Goal: Find specific page/section: Find specific page/section

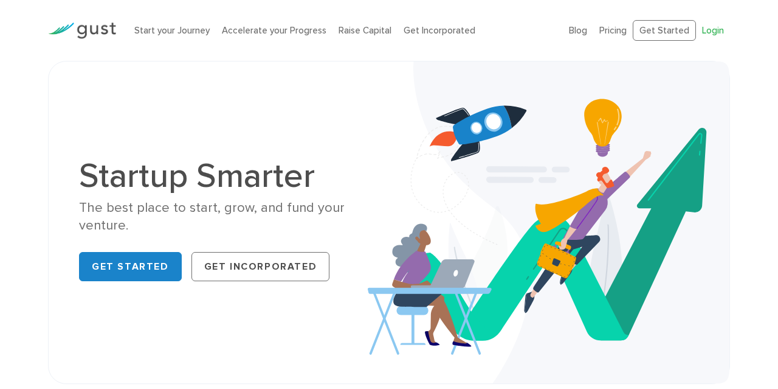
click at [715, 30] on link "Login" at bounding box center [713, 30] width 22 height 11
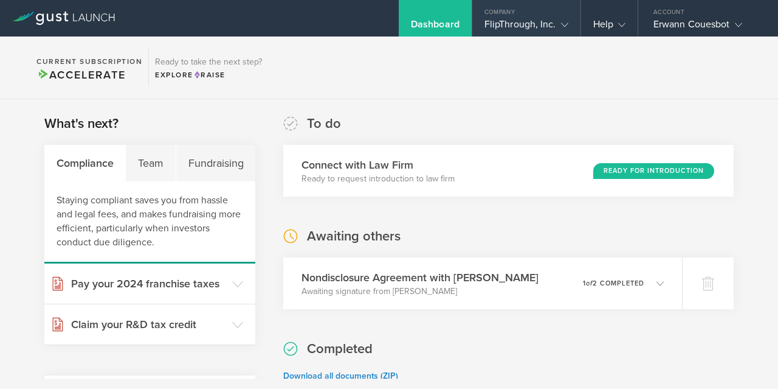
click at [556, 17] on div "Company" at bounding box center [527, 9] width 108 height 18
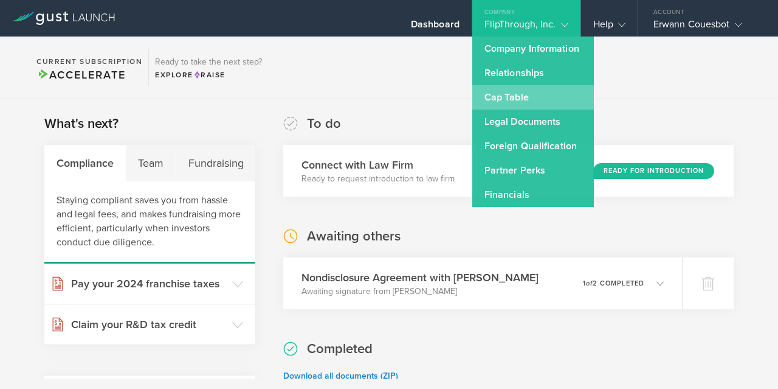
click at [515, 98] on link "Cap Table" at bounding box center [534, 97] width 122 height 24
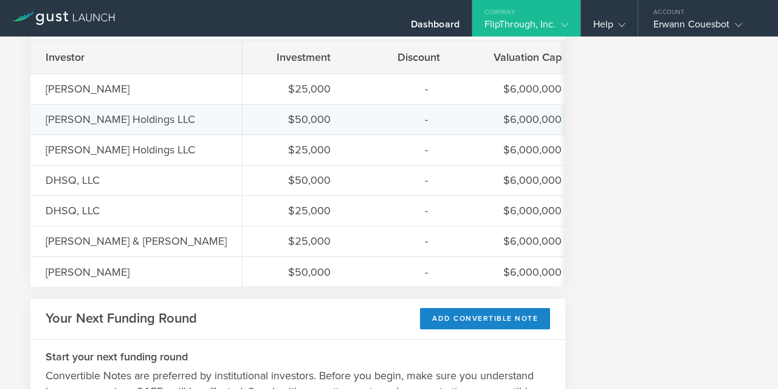
scroll to position [601, 0]
